Goal: Task Accomplishment & Management: Manage account settings

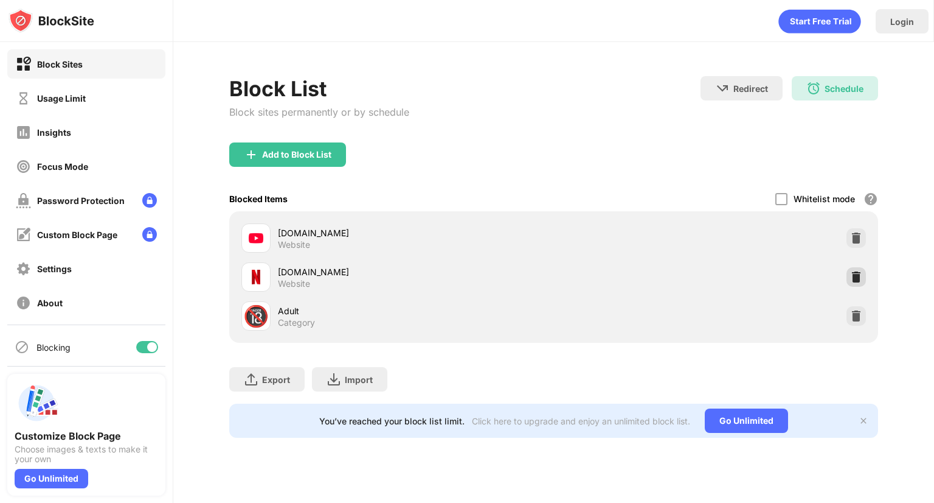
click at [855, 272] on img at bounding box center [857, 277] width 12 height 12
